Goal: Transaction & Acquisition: Purchase product/service

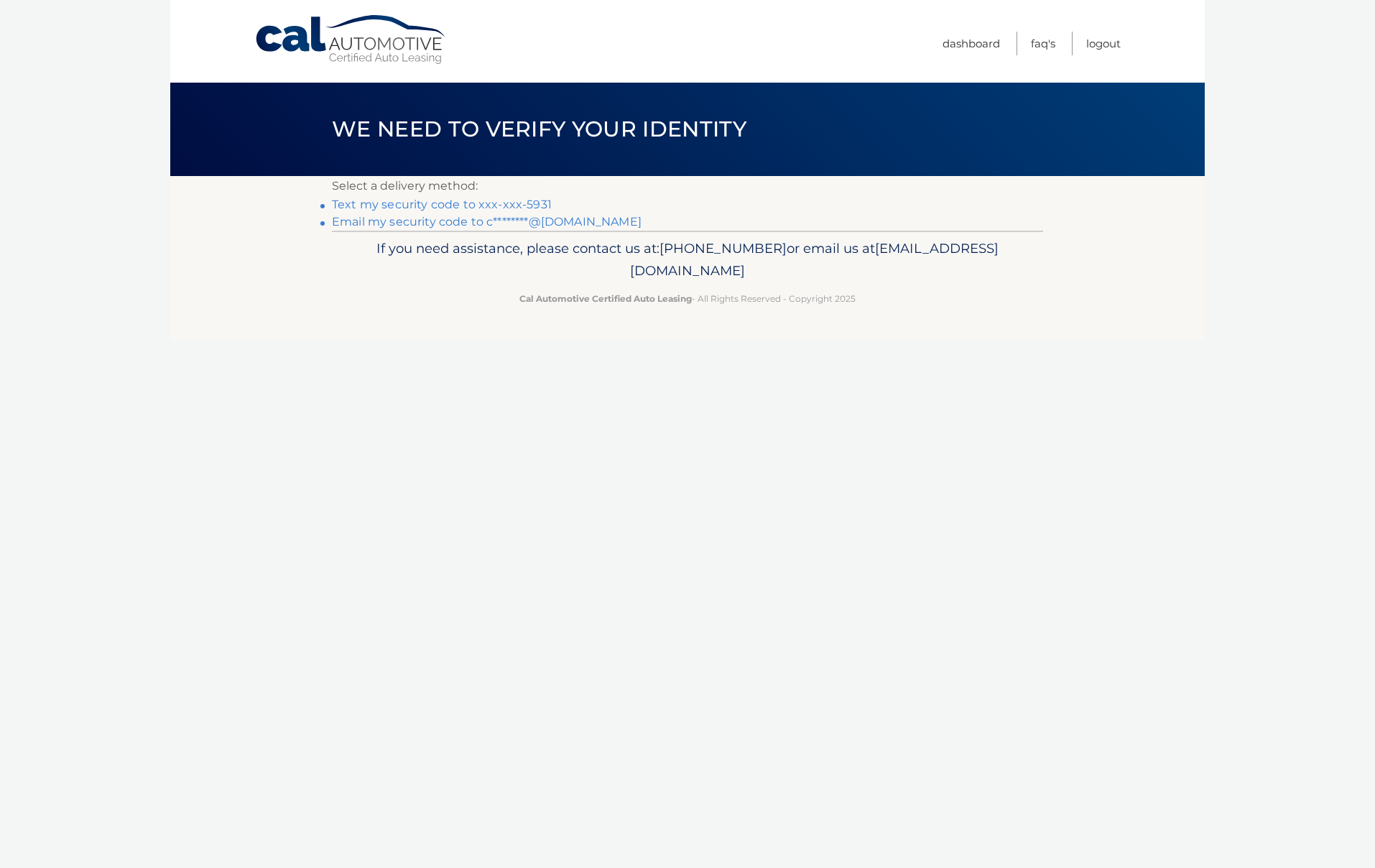
click at [376, 203] on link "Text my security code to xxx-xxx-5931" at bounding box center [441, 205] width 220 height 14
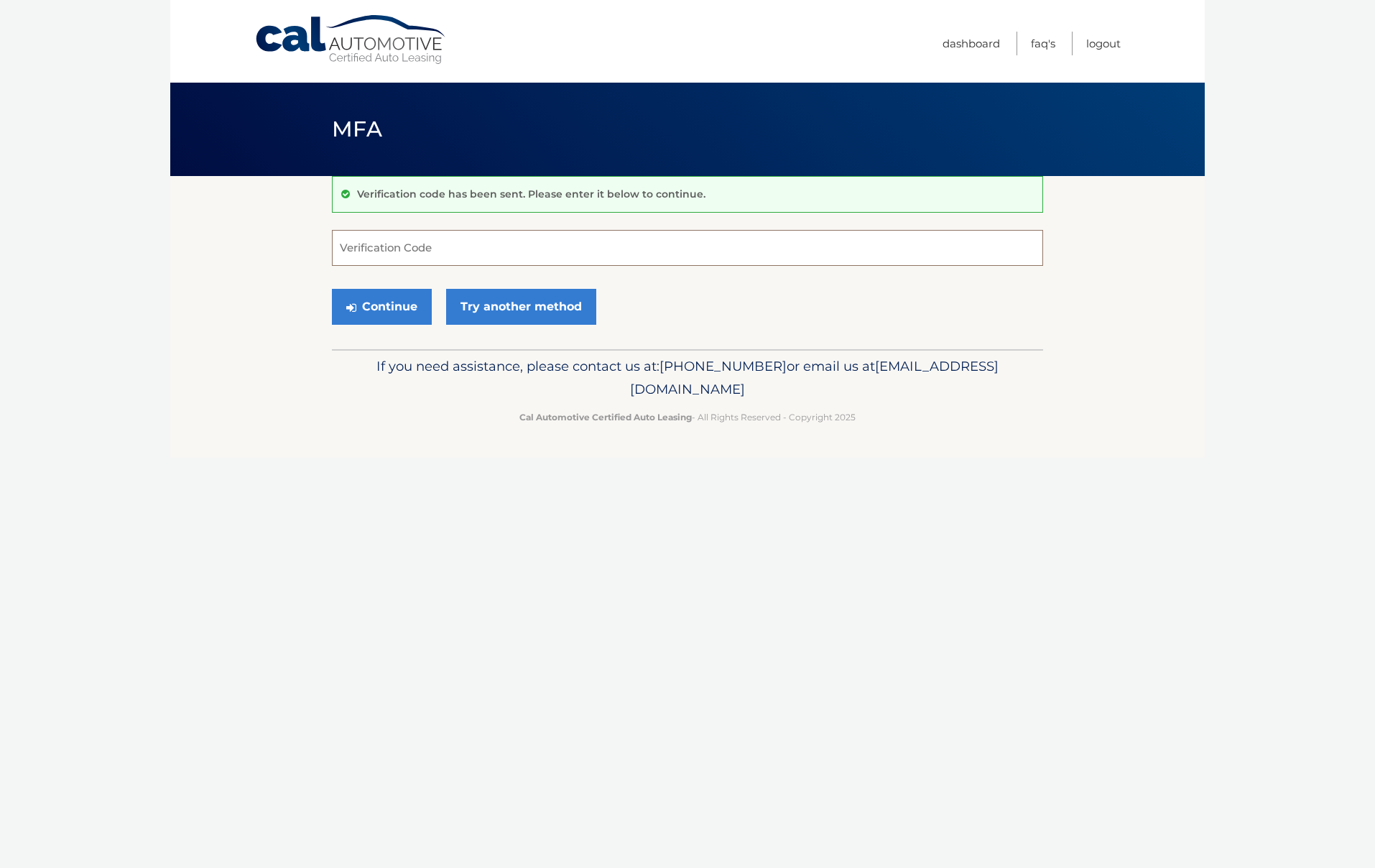
click at [376, 251] on input "Verification Code" at bounding box center [687, 247] width 712 height 36
type input "336042"
click at [381, 306] on button "Continue" at bounding box center [381, 306] width 100 height 36
click at [373, 307] on button "Continue" at bounding box center [381, 306] width 100 height 36
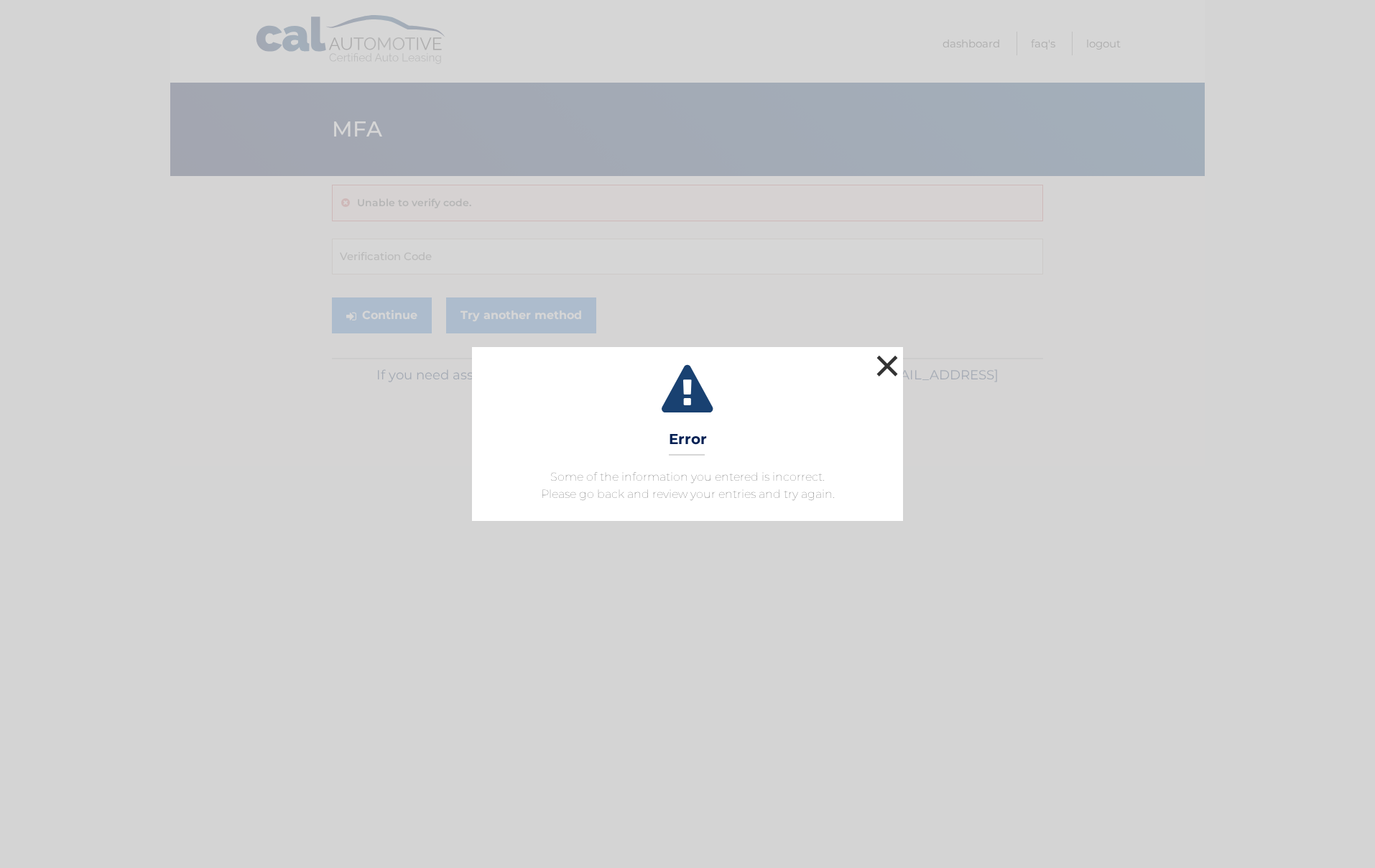
click at [887, 364] on button "×" at bounding box center [888, 366] width 29 height 29
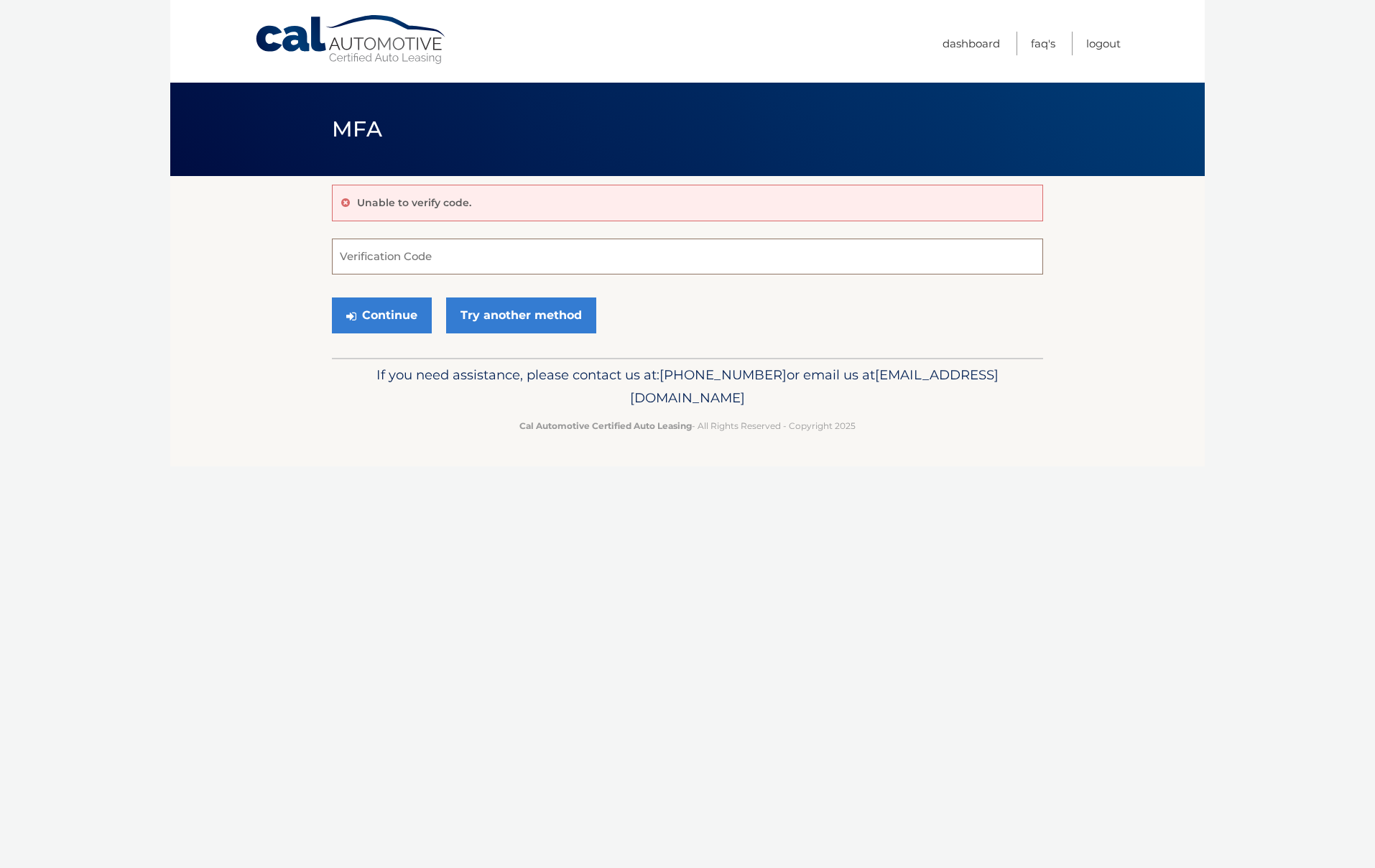
click at [371, 257] on input "Verification Code" at bounding box center [687, 256] width 712 height 36
type input "3"
type input "336042"
click at [378, 316] on button "Continue" at bounding box center [381, 315] width 100 height 36
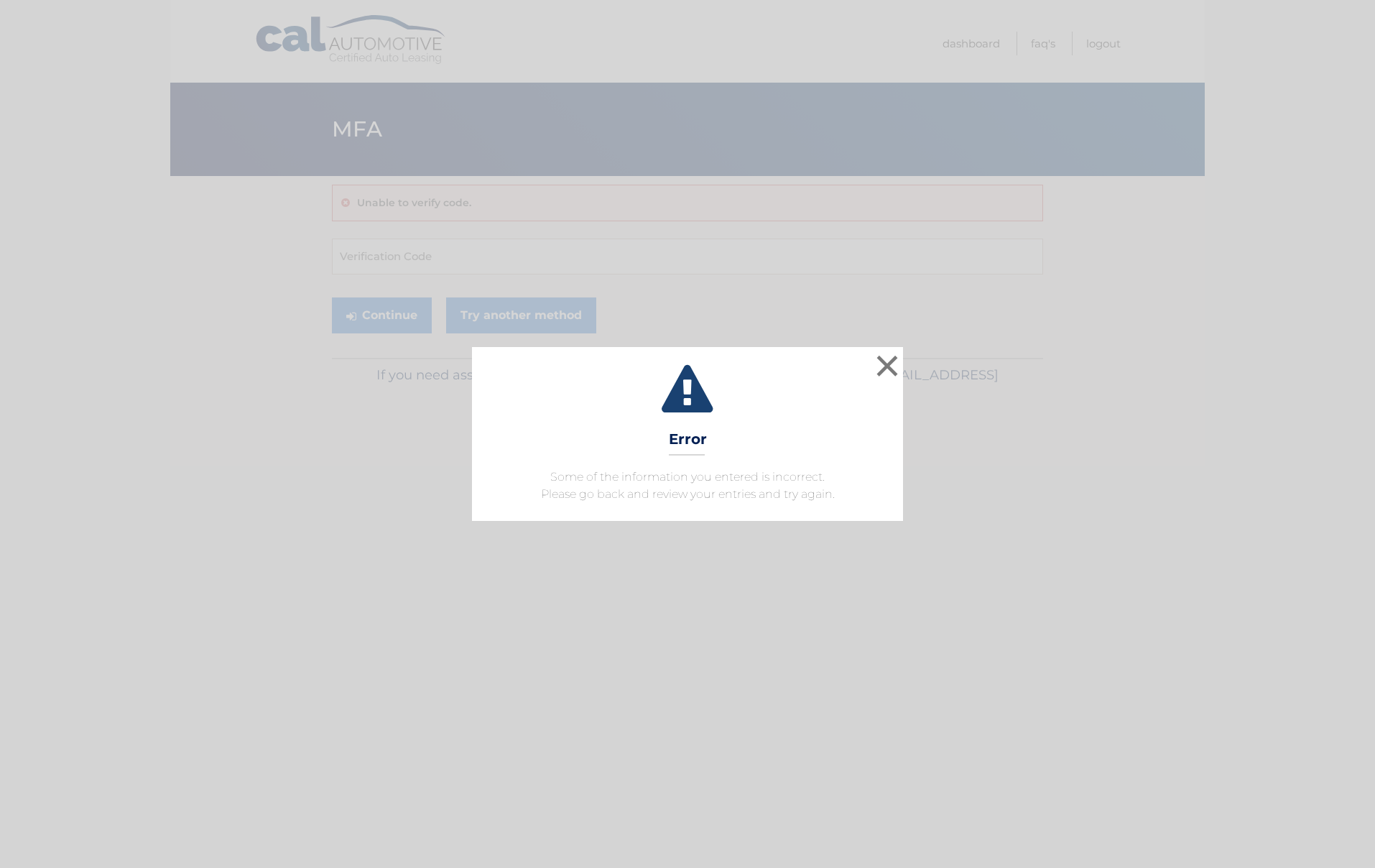
click at [889, 359] on button "×" at bounding box center [888, 366] width 29 height 29
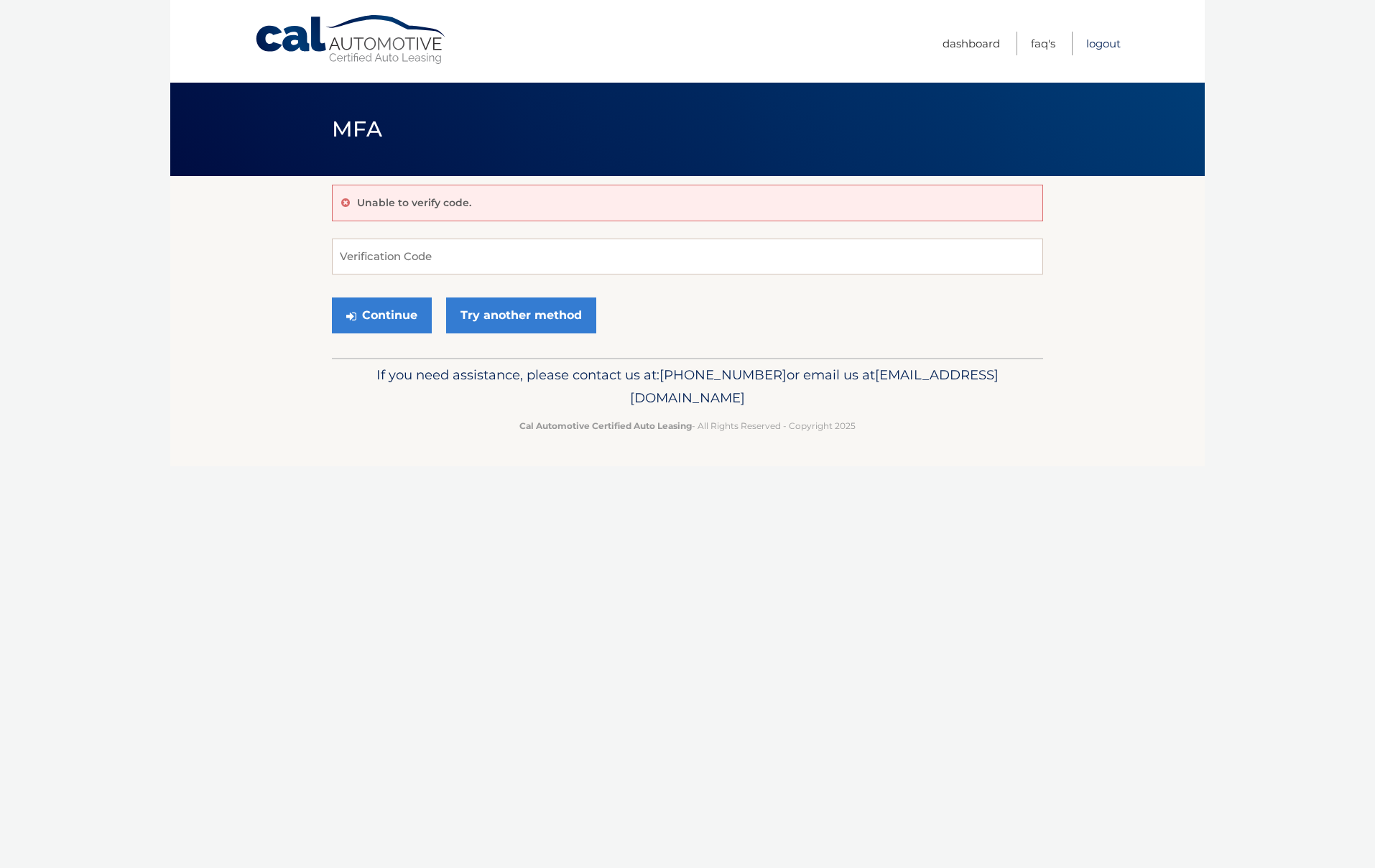
click at [1096, 43] on link "Logout" at bounding box center [1103, 43] width 34 height 24
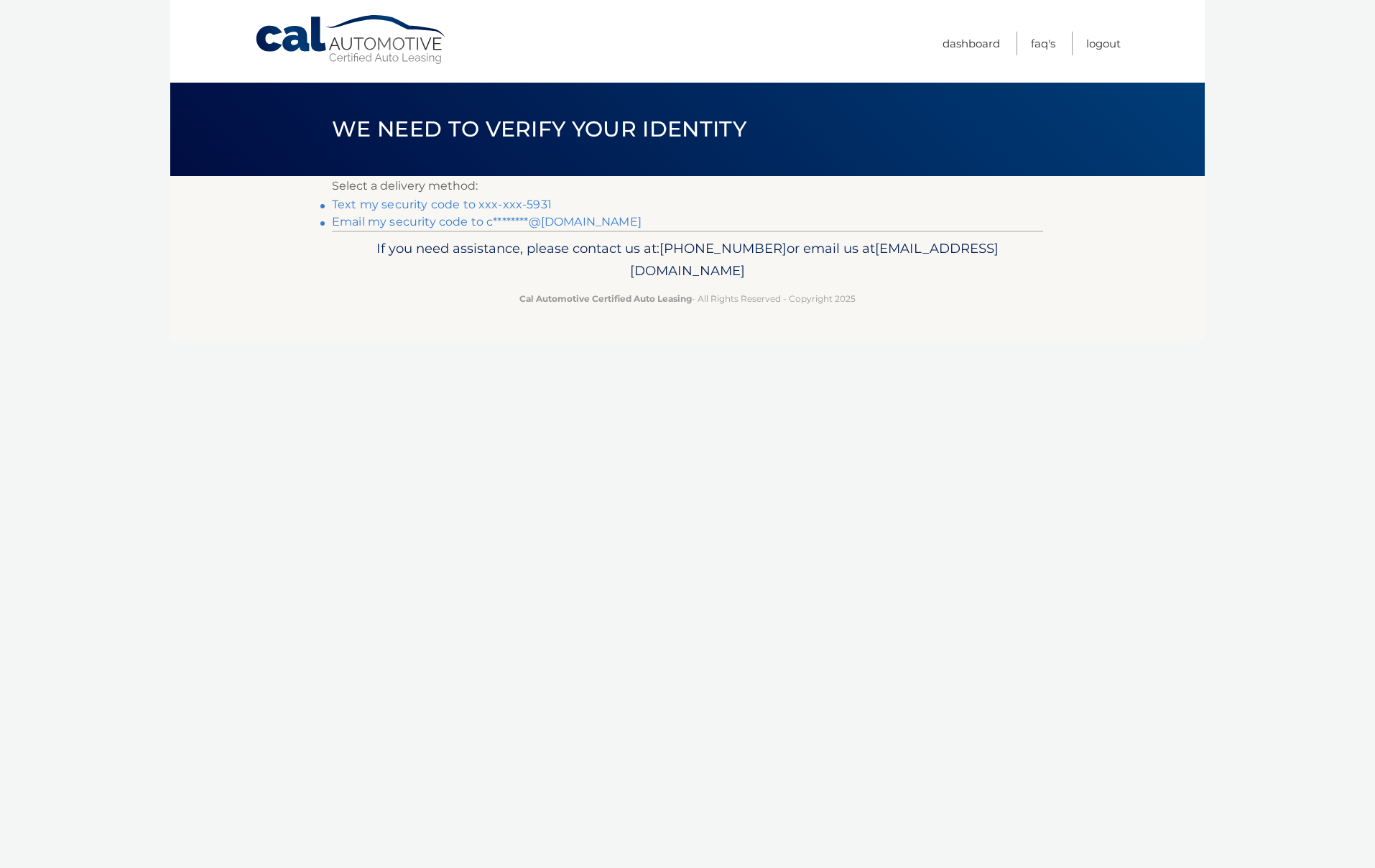
click at [463, 203] on link "Text my security code to xxx-xxx-5931" at bounding box center [441, 205] width 220 height 14
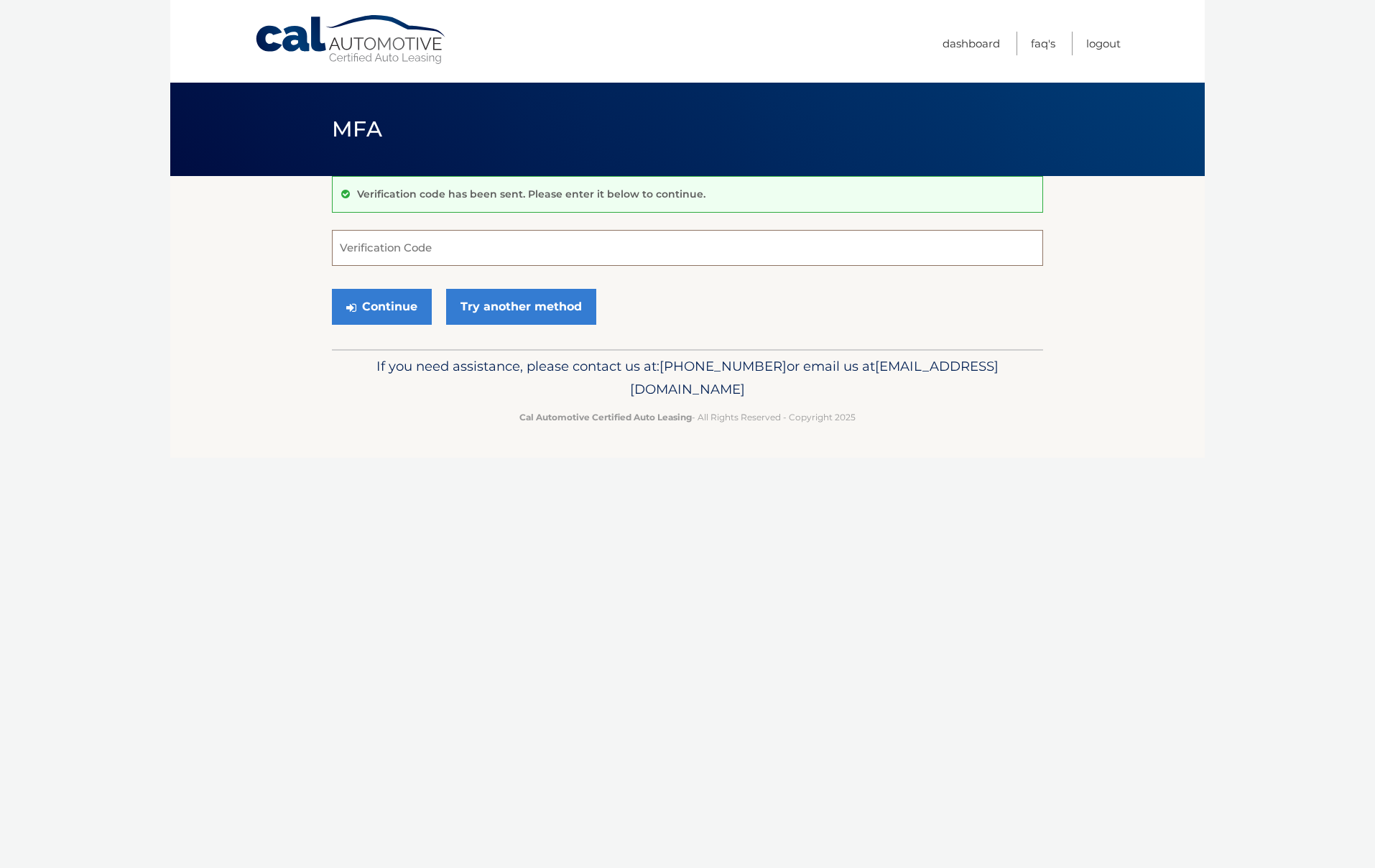
click at [372, 248] on input "Verification Code" at bounding box center [687, 247] width 712 height 36
type input "p"
type input "905137"
click at [382, 303] on button "Continue" at bounding box center [381, 306] width 100 height 36
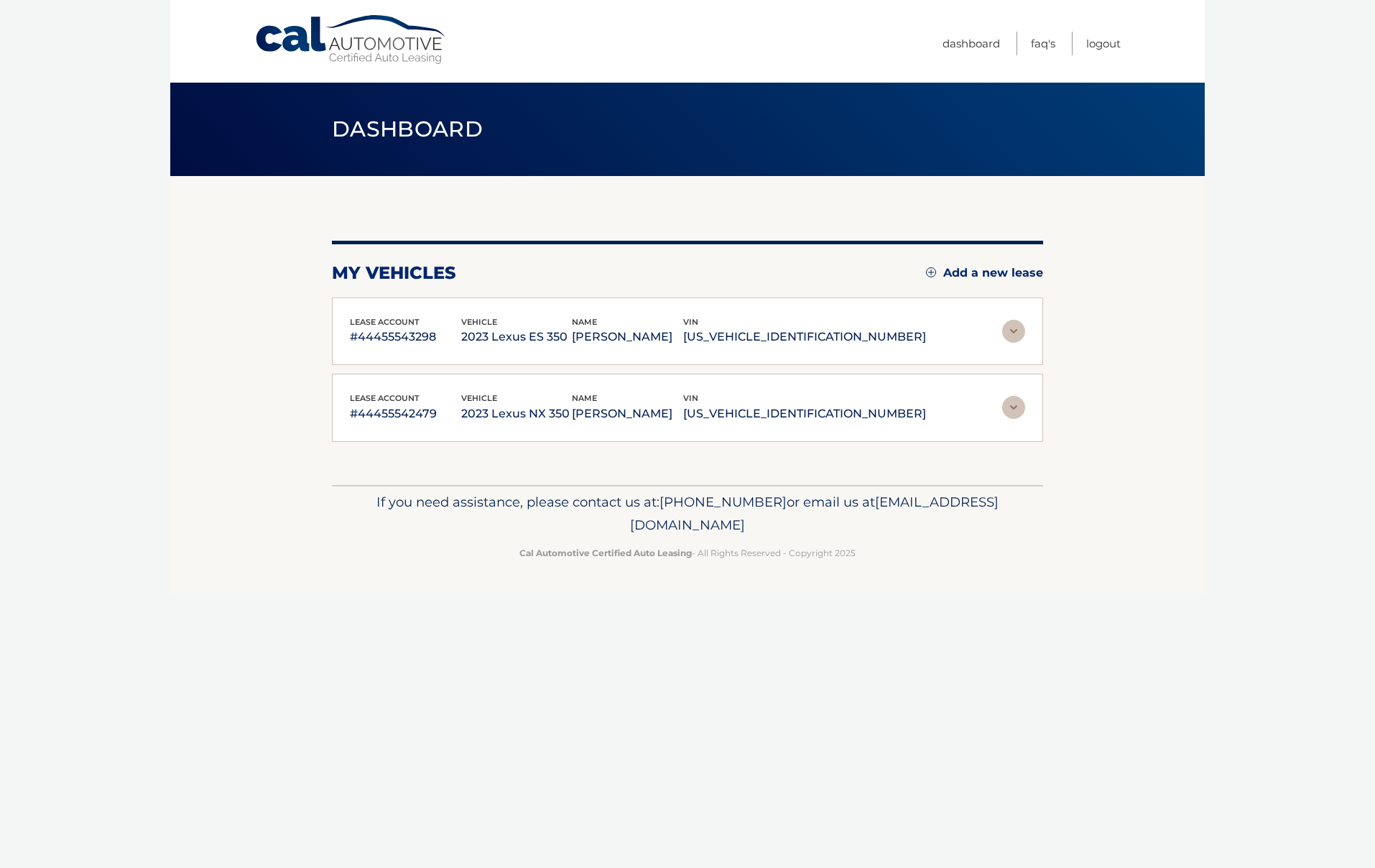
click at [1016, 330] on img at bounding box center [1013, 331] width 23 height 23
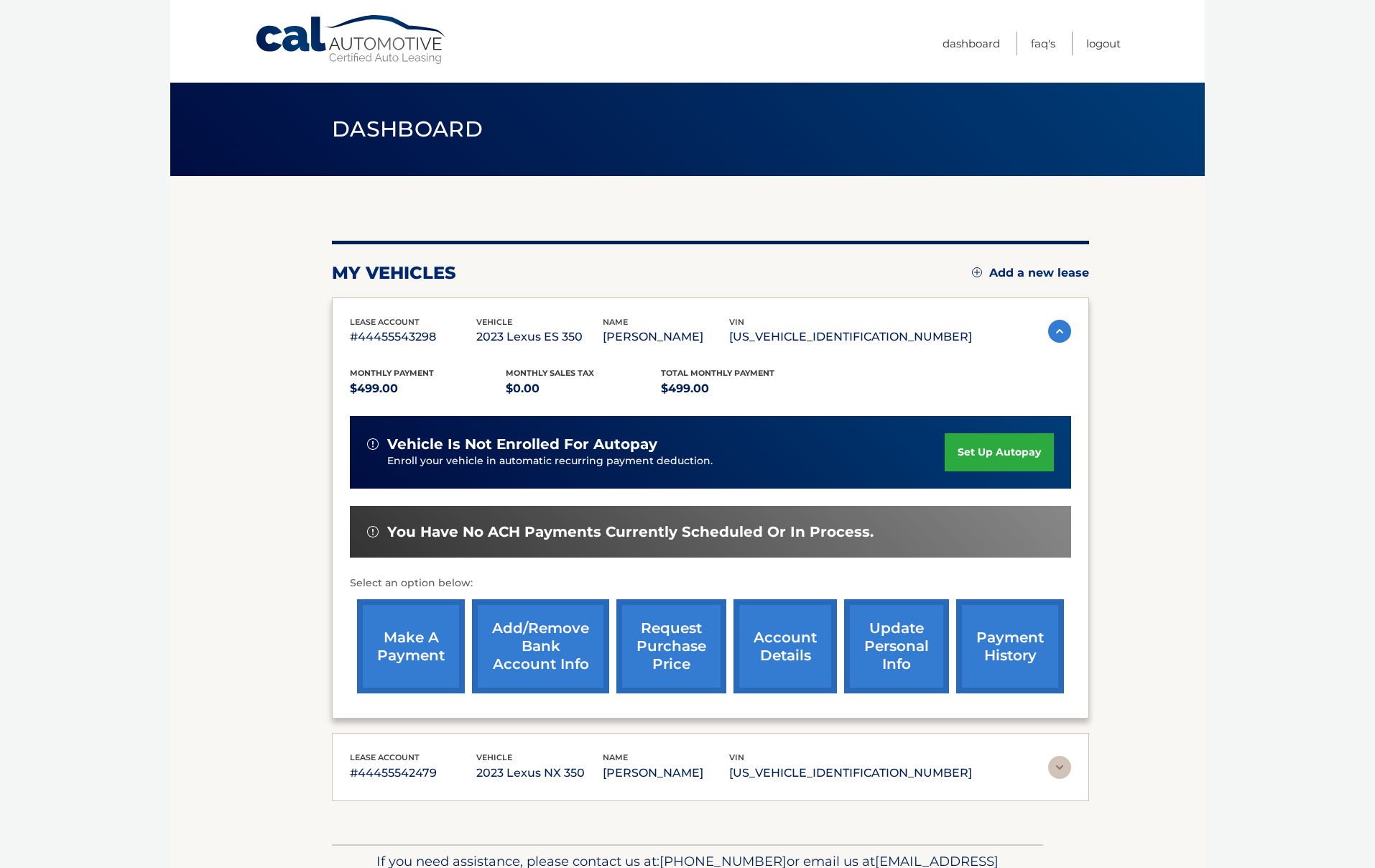
click at [424, 641] on link "make a payment" at bounding box center [411, 646] width 108 height 94
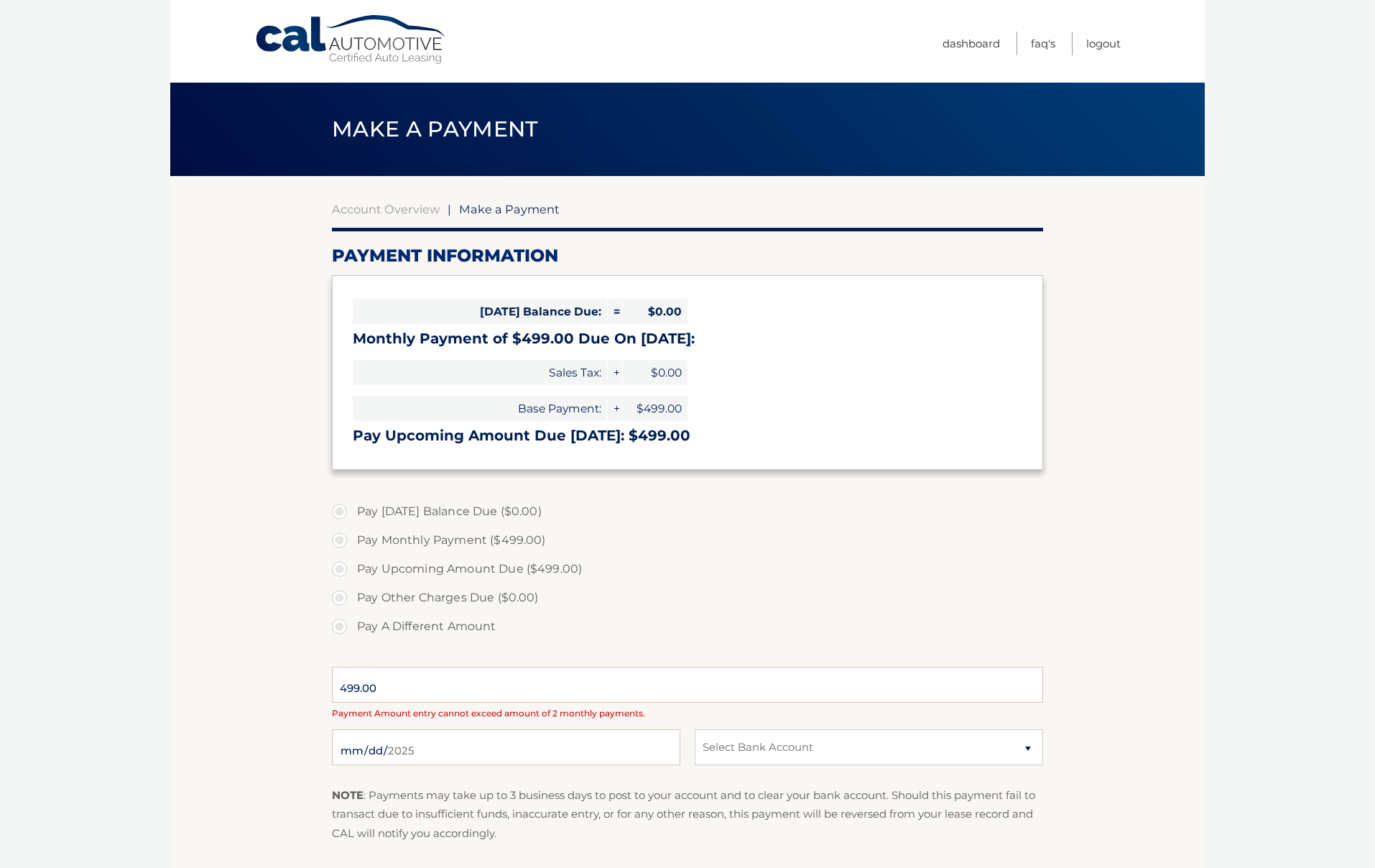
select select "OTU0M2NkZTQtZDU0Ni00MmFkLTk3ZjMtYzE4MWYyZDQ4NGEz"
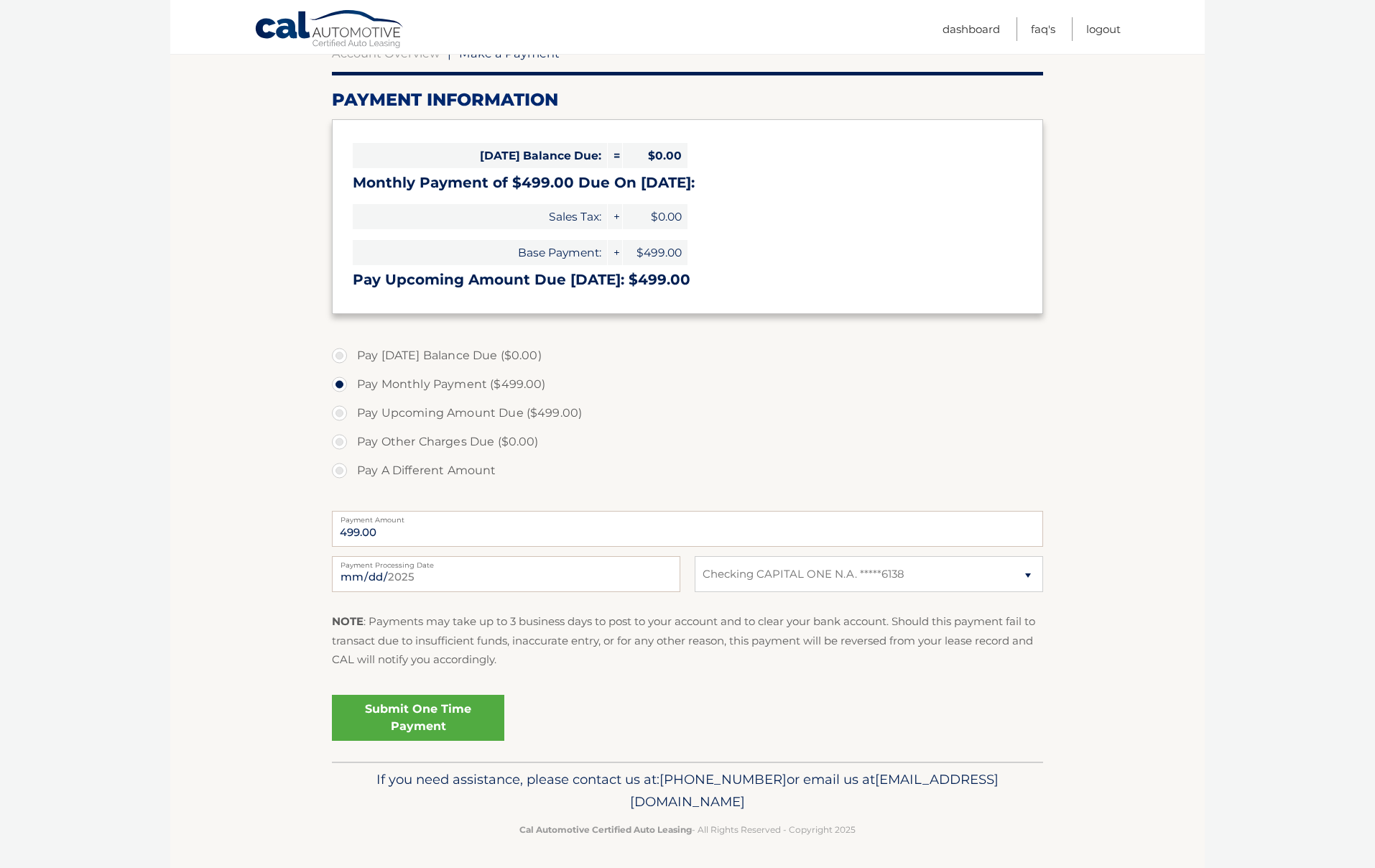
scroll to position [156, 0]
click at [434, 709] on link "Submit One Time Payment" at bounding box center [417, 719] width 172 height 46
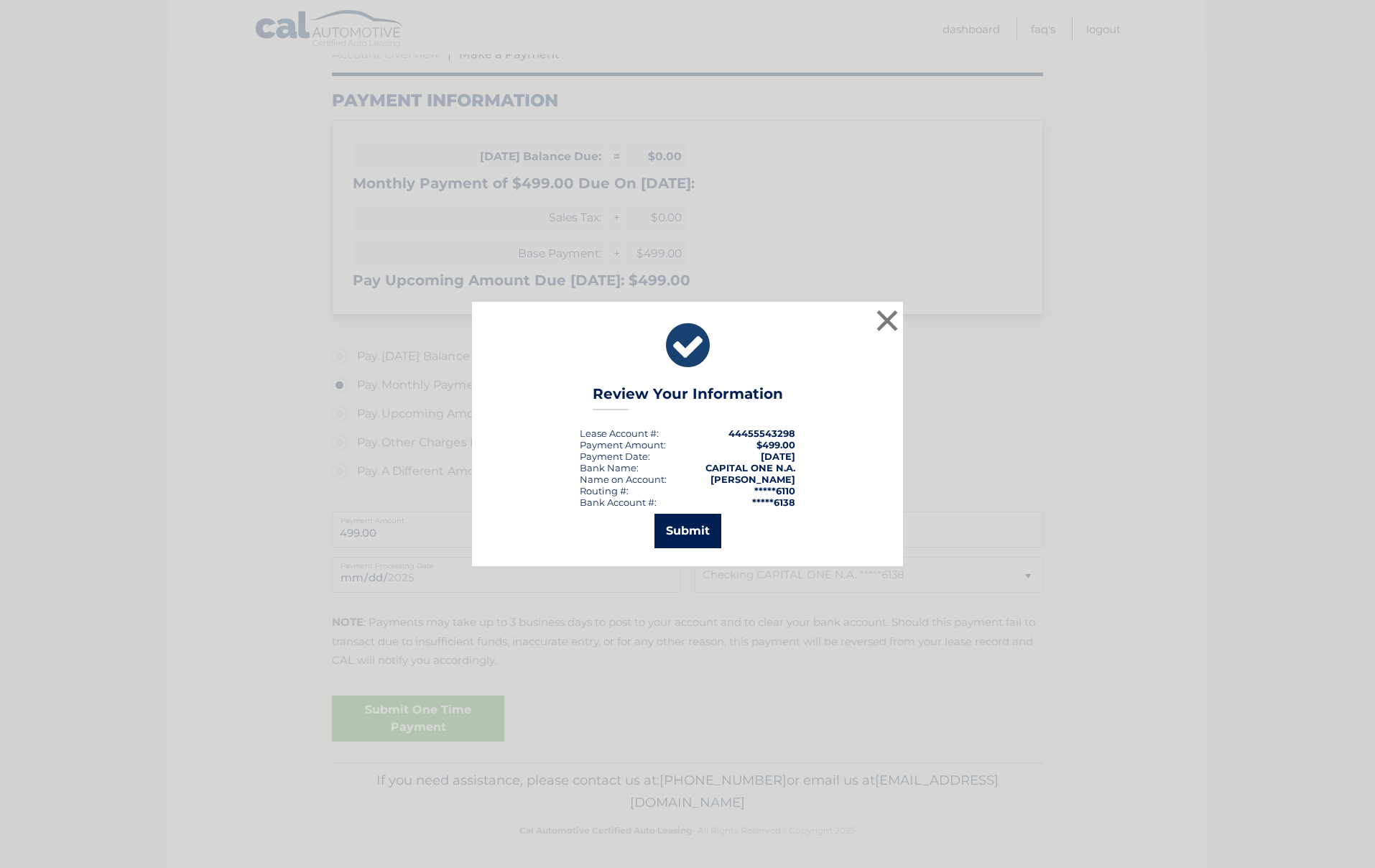
click at [692, 534] on button "Submit" at bounding box center [687, 531] width 67 height 34
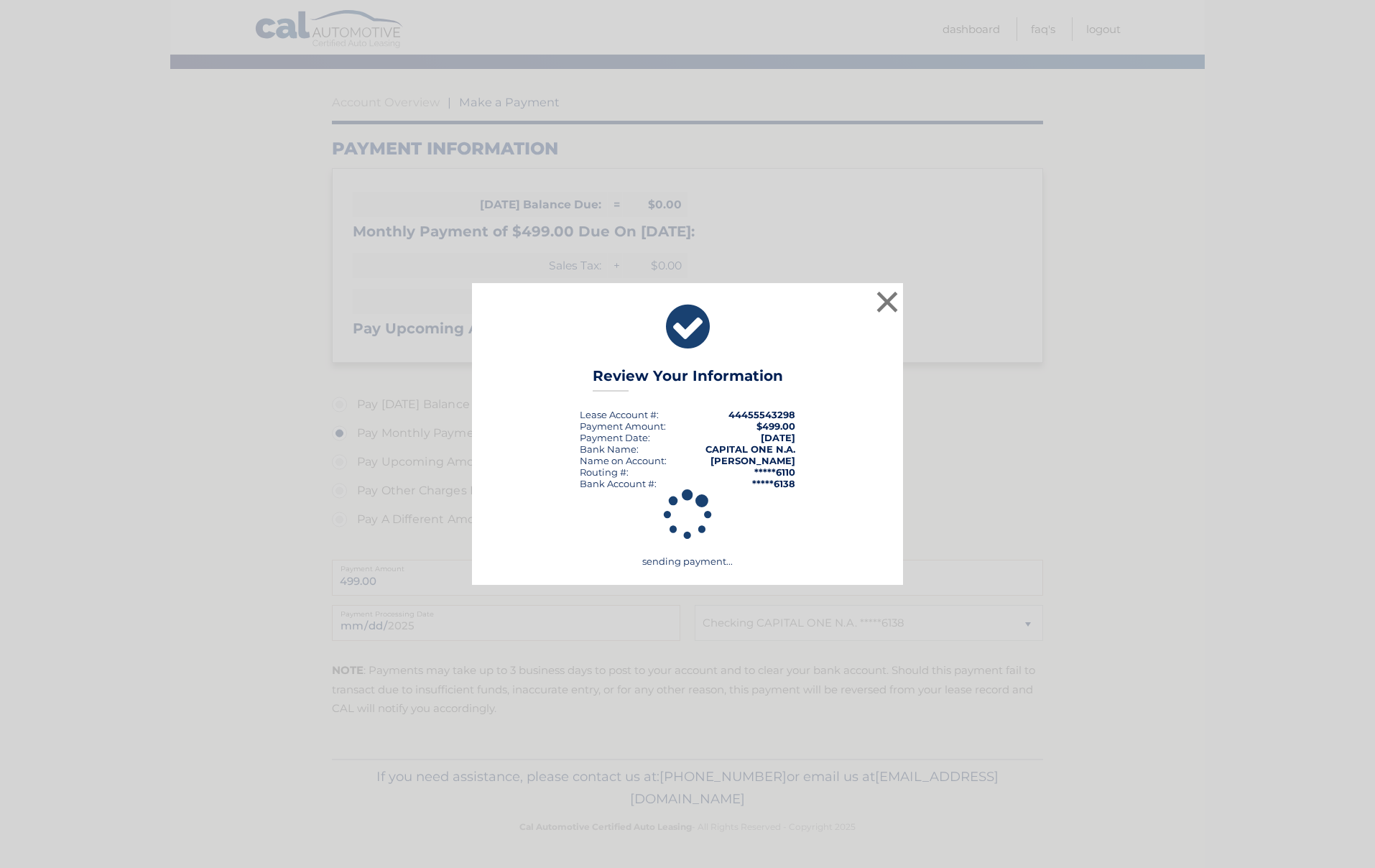
scroll to position [103, 0]
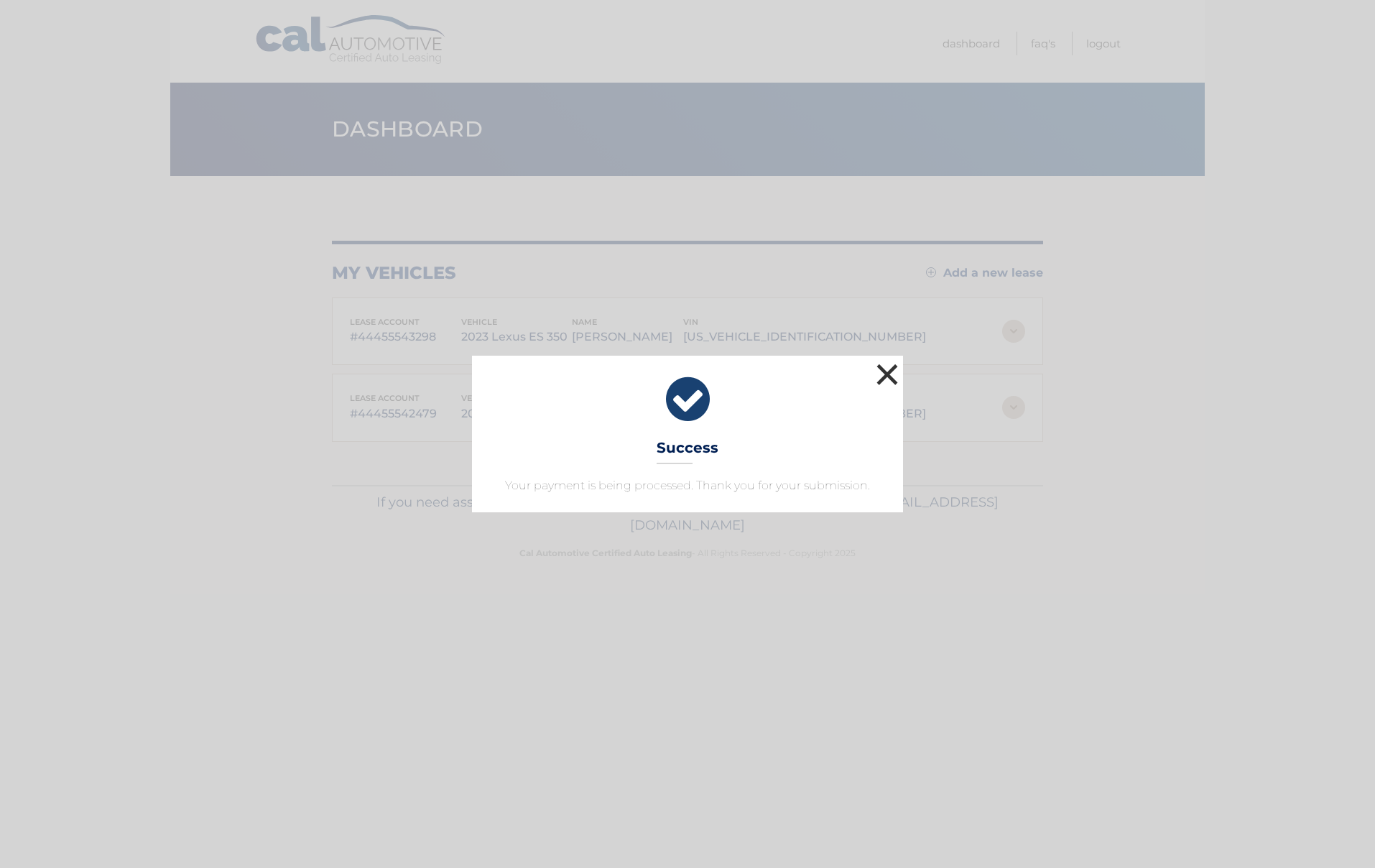
click at [892, 375] on button "×" at bounding box center [888, 375] width 29 height 29
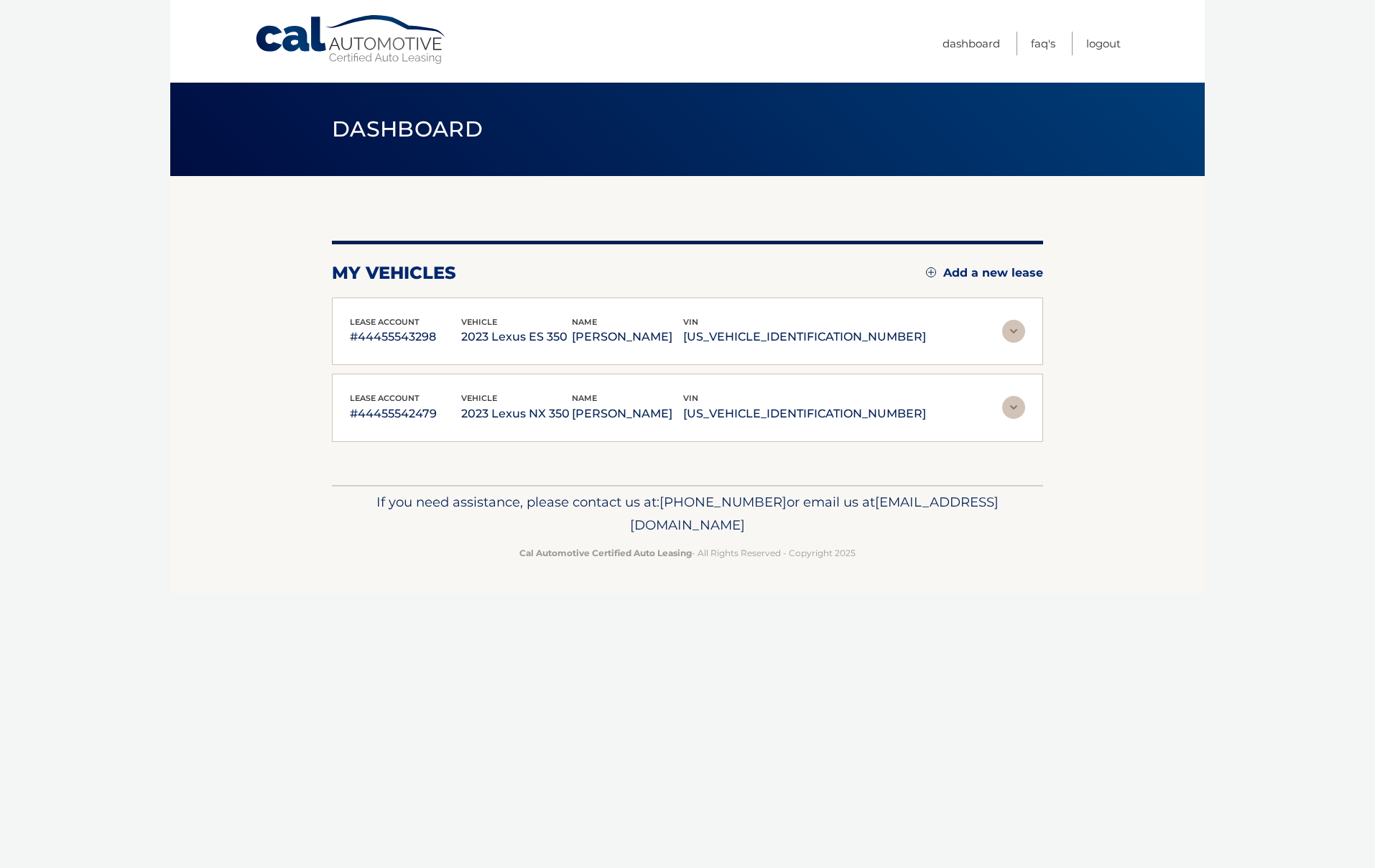
click at [1015, 407] on img at bounding box center [1013, 408] width 23 height 23
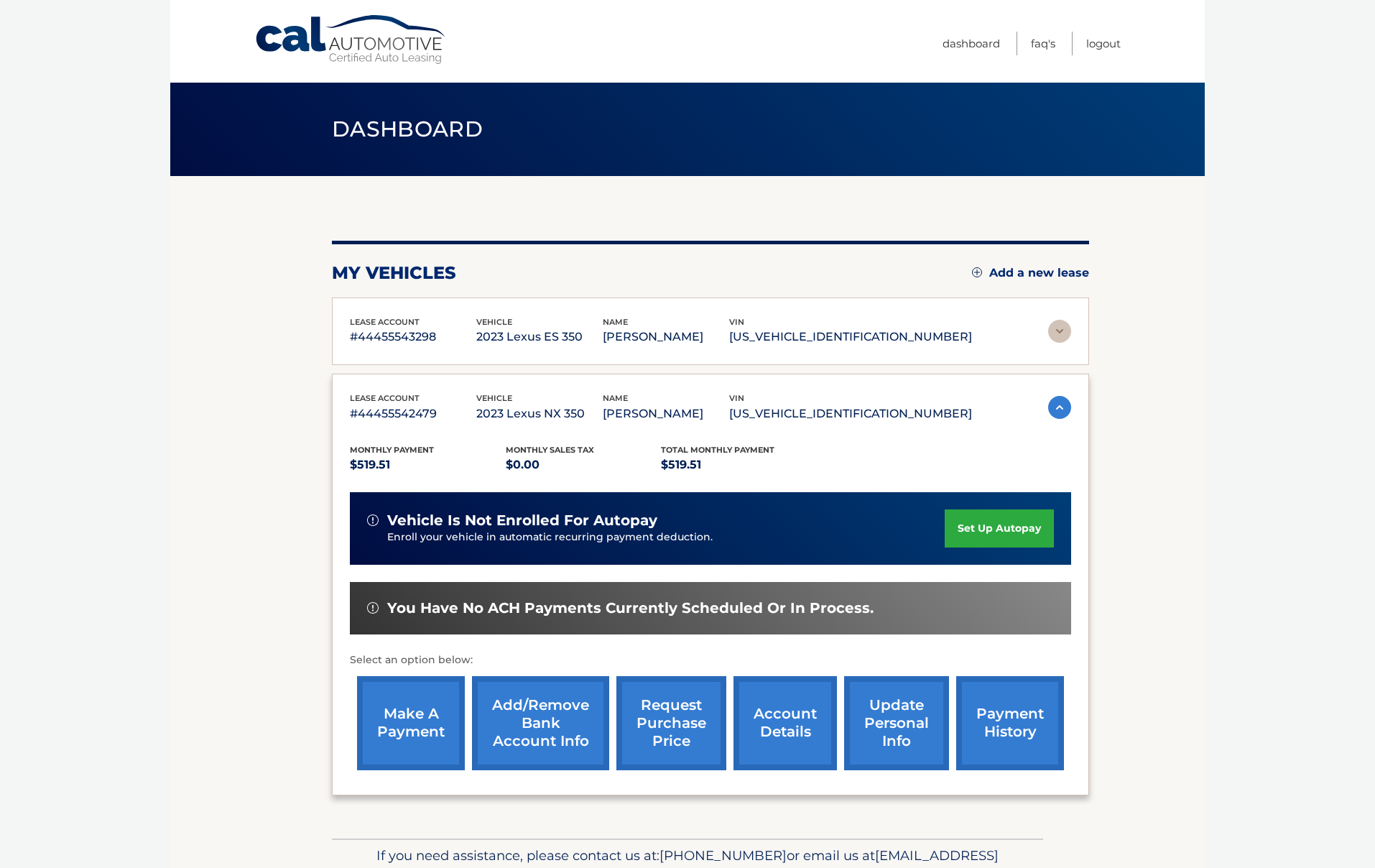
click at [408, 718] on link "make a payment" at bounding box center [411, 723] width 108 height 94
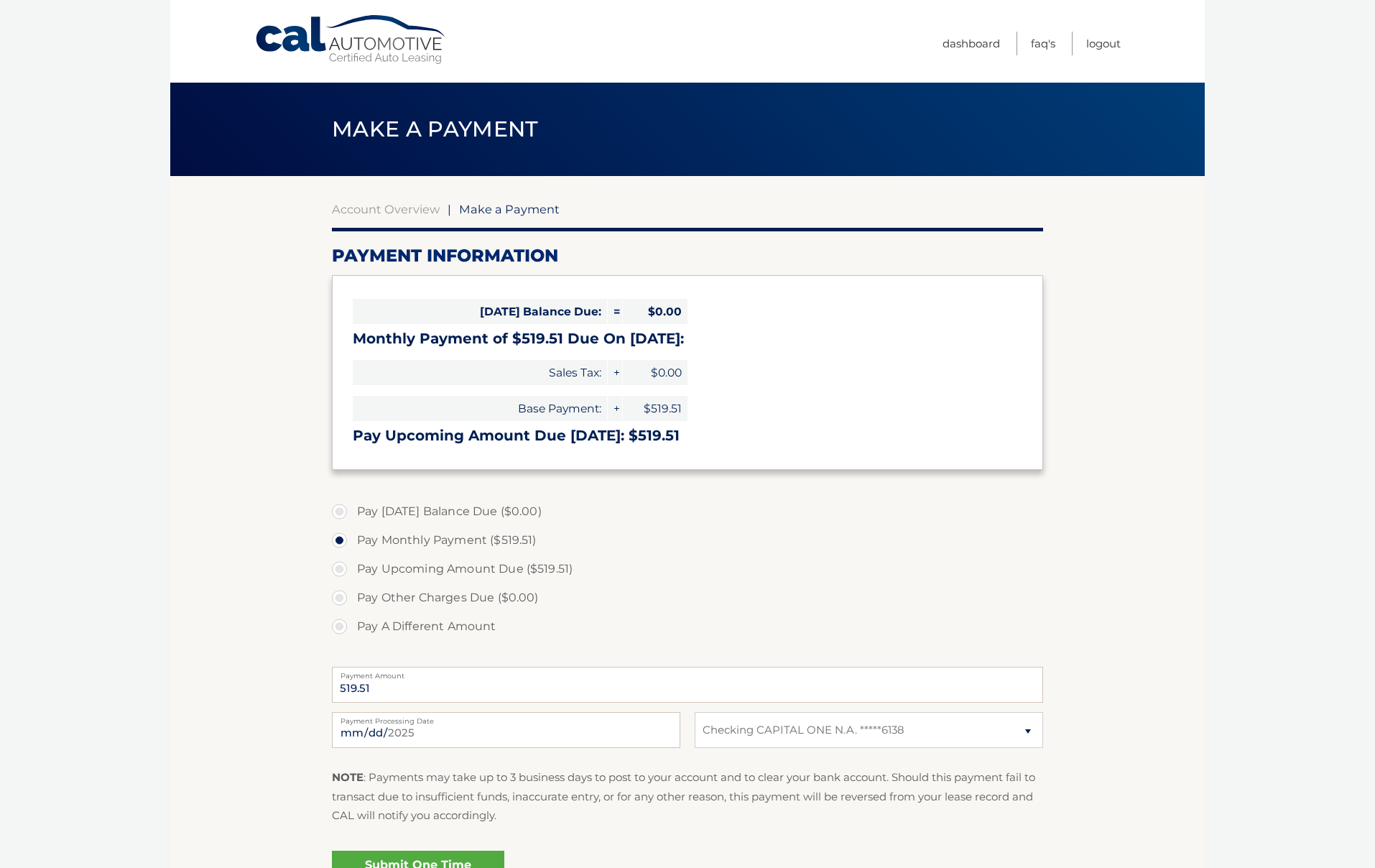
select select "MzA5YjY4MWEtNGU0YS00NTZiLWJhMmItYWQ0NTliOWM5ZjIx"
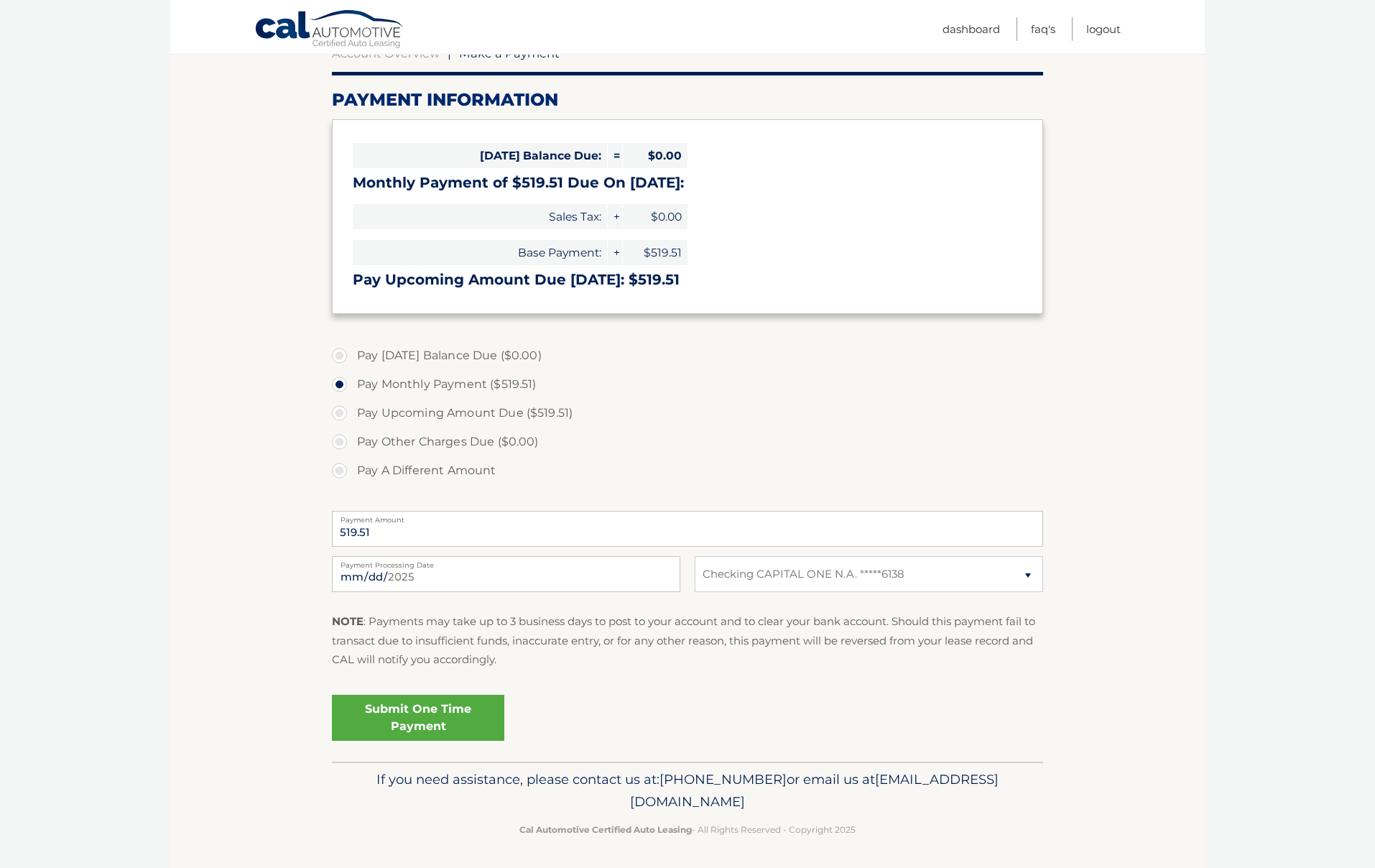
scroll to position [156, 0]
click at [457, 709] on link "Submit One Time Payment" at bounding box center [417, 719] width 172 height 46
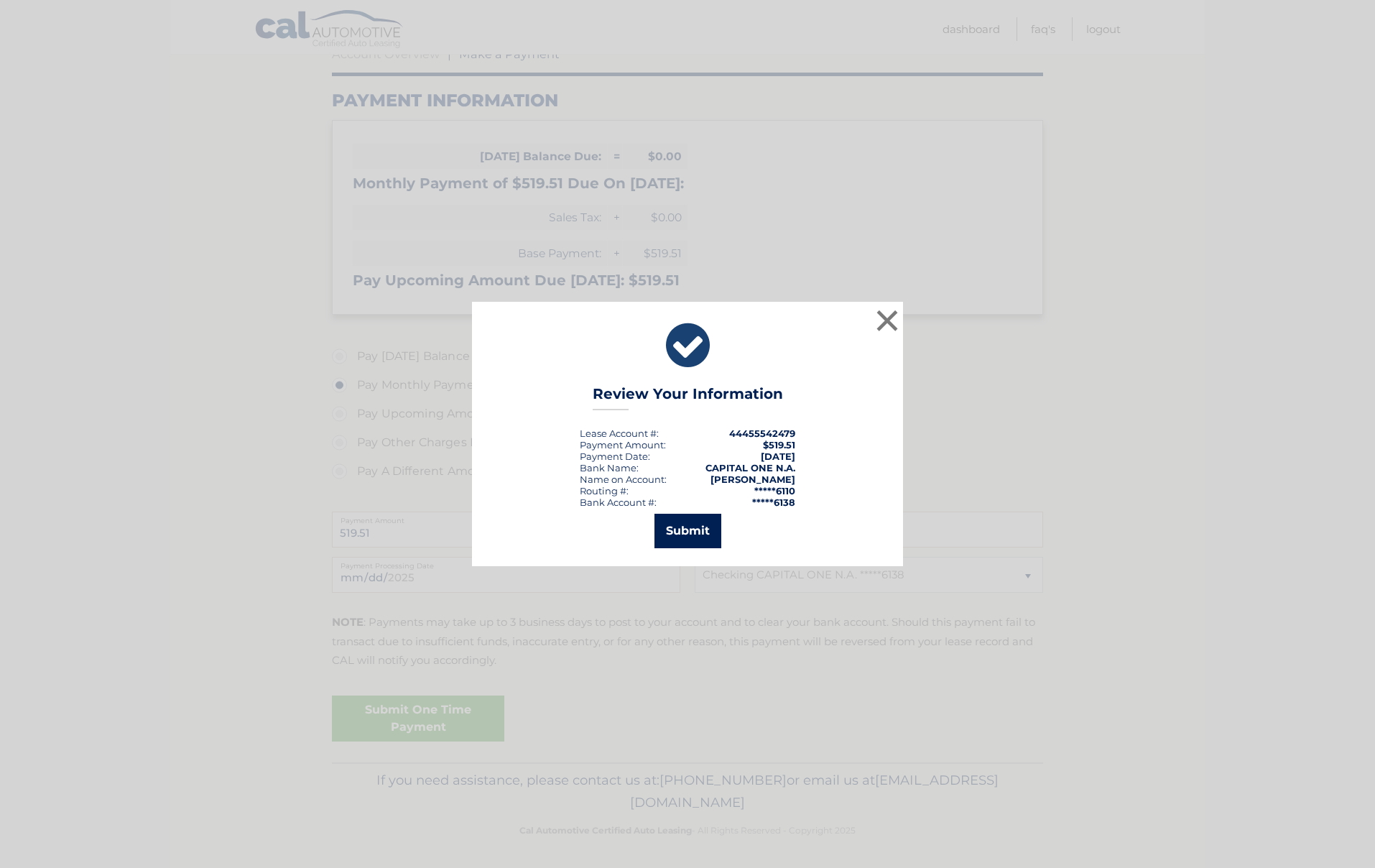
click at [689, 526] on button "Submit" at bounding box center [687, 531] width 67 height 34
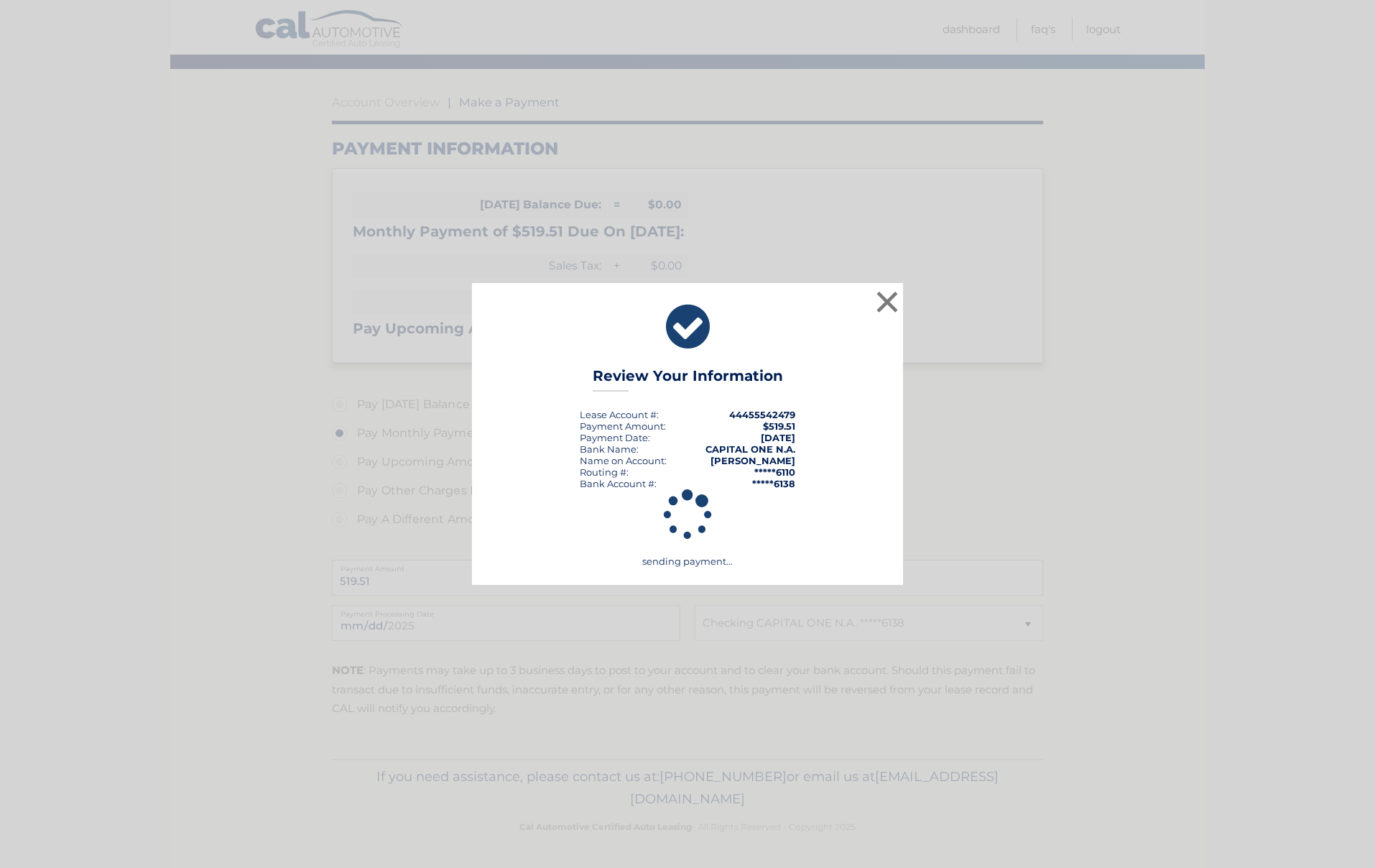
scroll to position [103, 0]
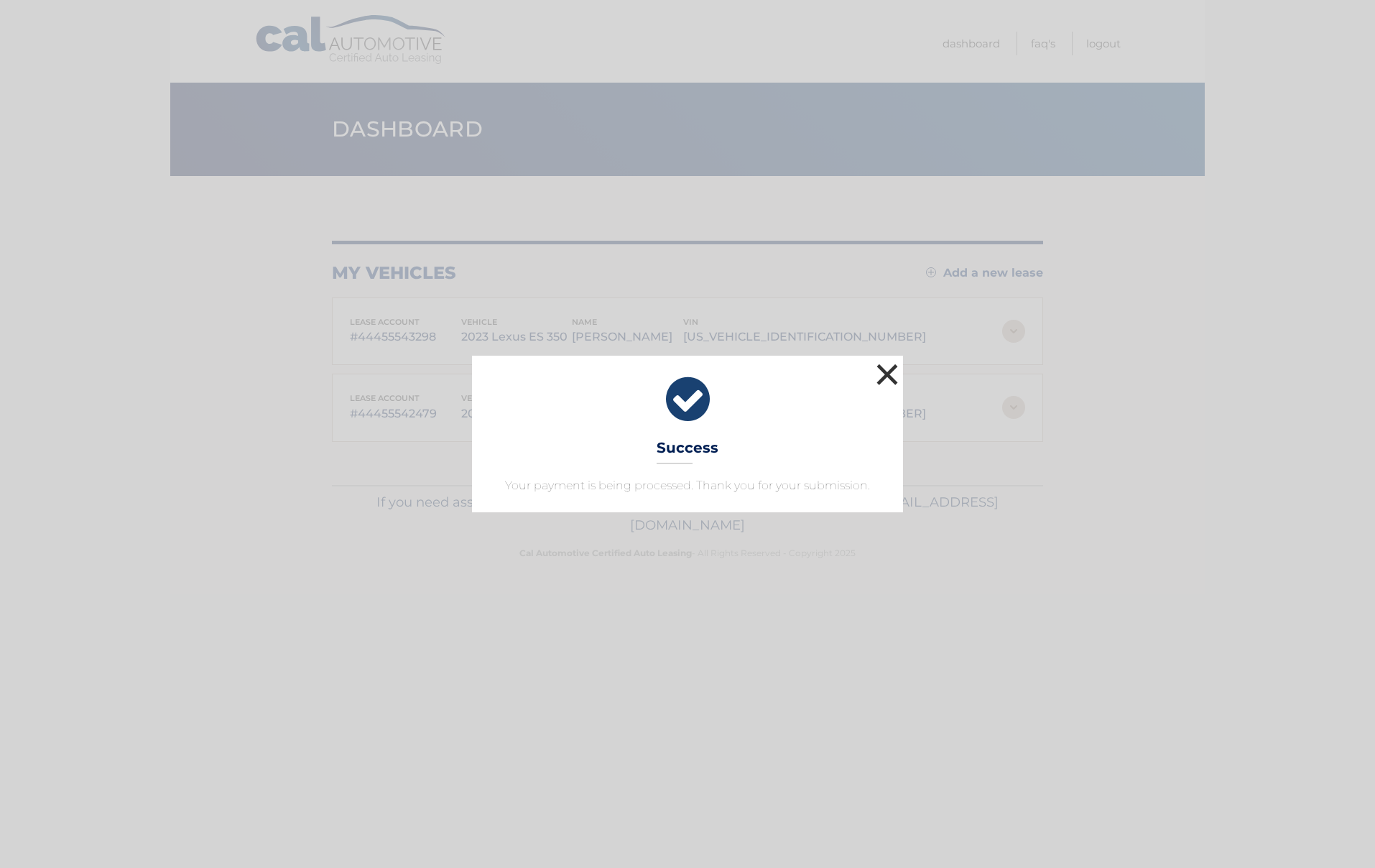
click at [888, 377] on button "×" at bounding box center [888, 375] width 29 height 29
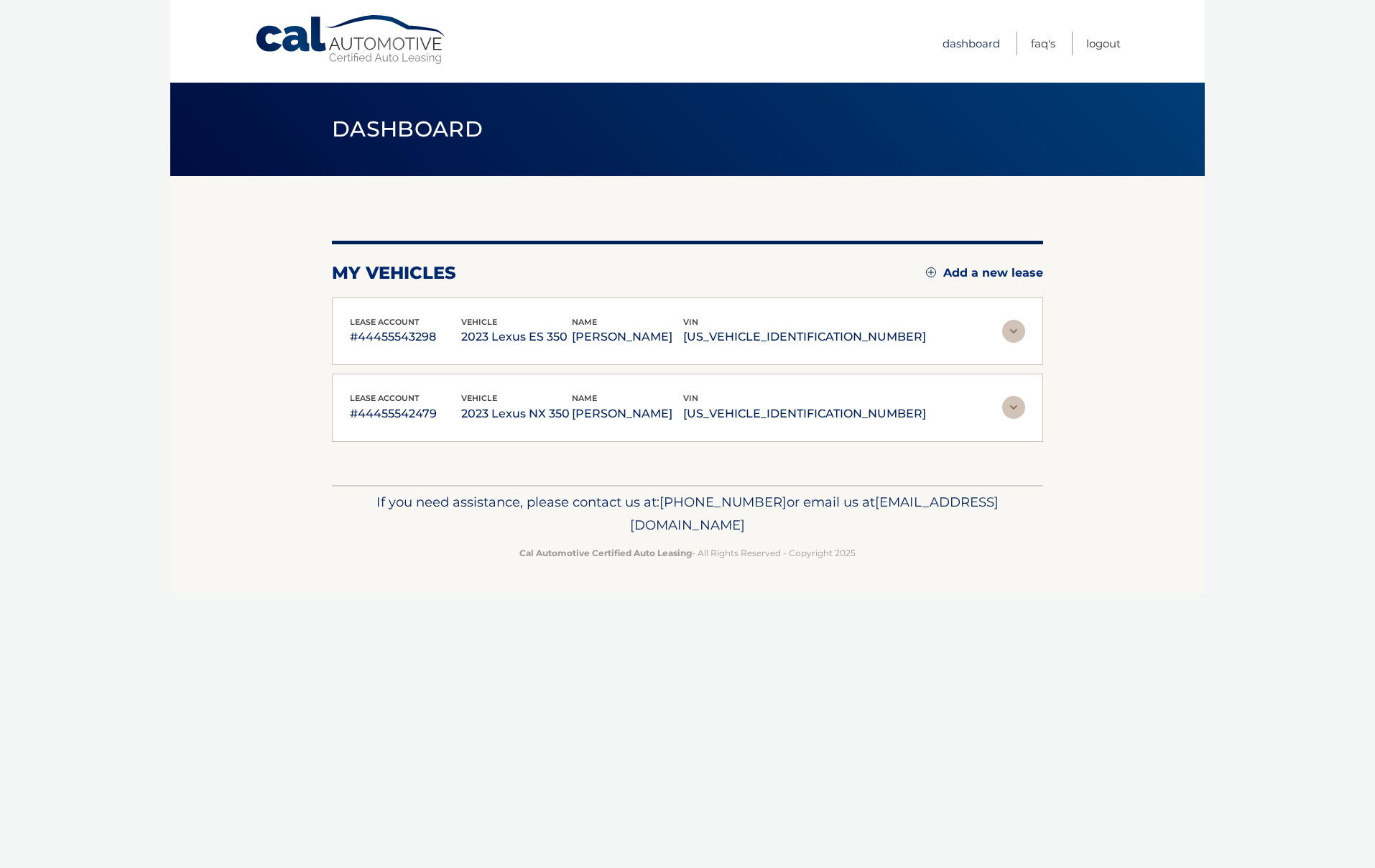
click at [977, 43] on link "Dashboard" at bounding box center [971, 43] width 57 height 24
click at [1095, 44] on link "Logout" at bounding box center [1103, 43] width 34 height 24
